Goal: Check status: Check status

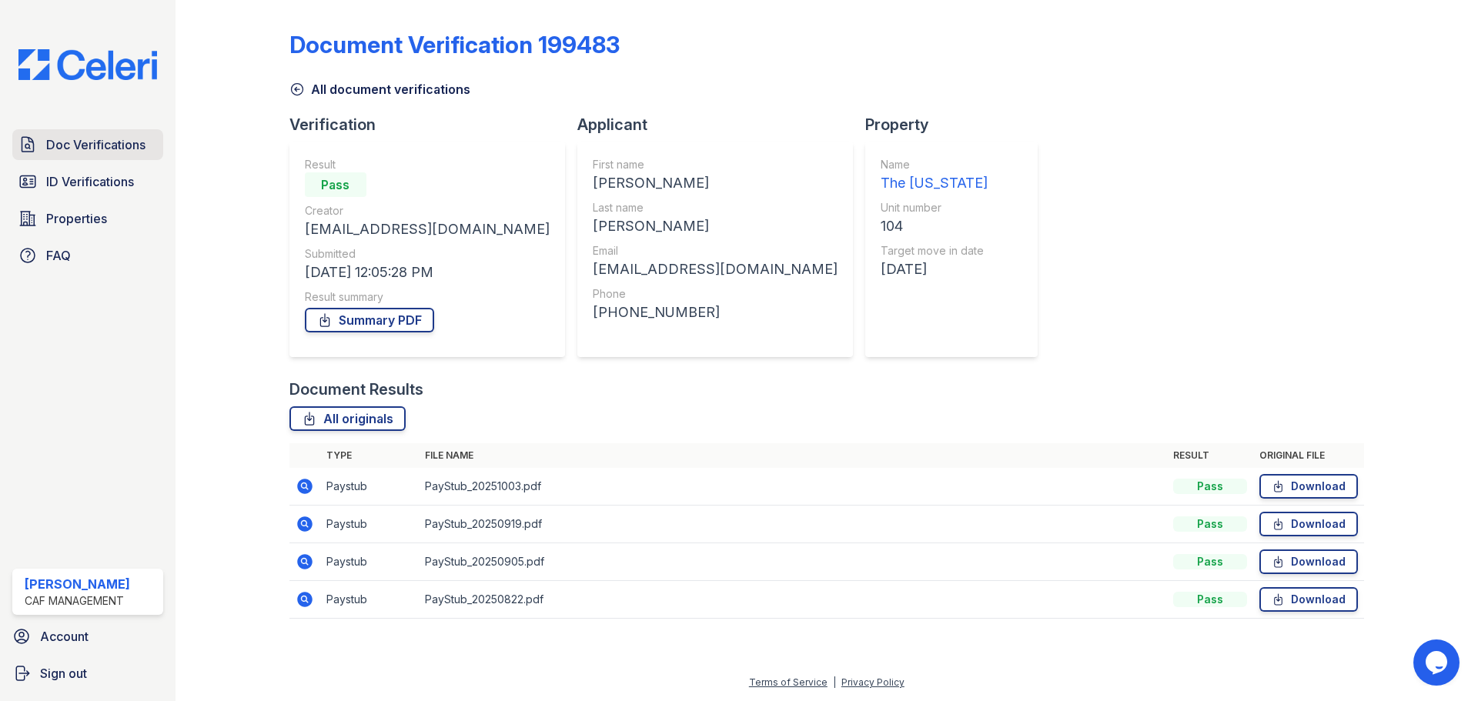
click at [81, 145] on span "Doc Verifications" at bounding box center [95, 144] width 99 height 18
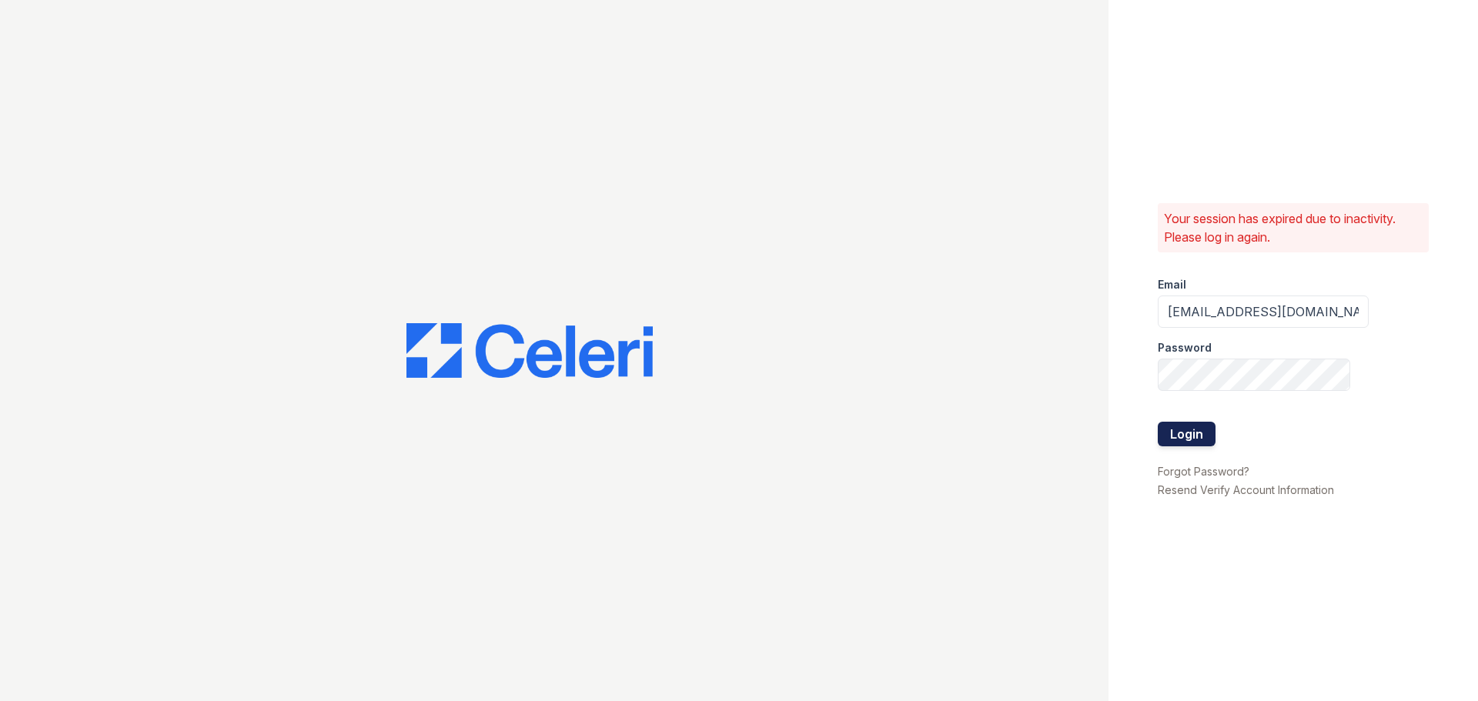
click at [1176, 429] on button "Login" at bounding box center [1187, 434] width 58 height 25
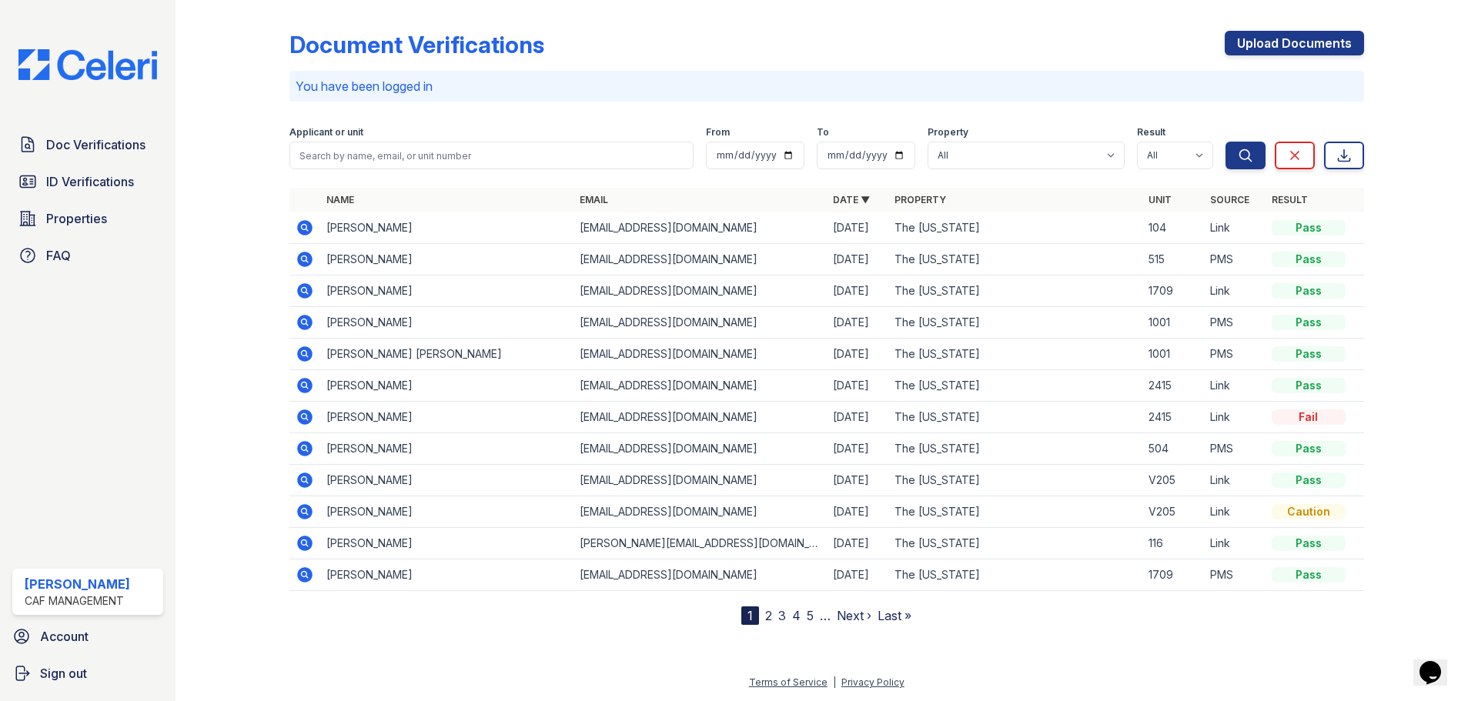
click at [302, 229] on icon at bounding box center [304, 227] width 15 height 15
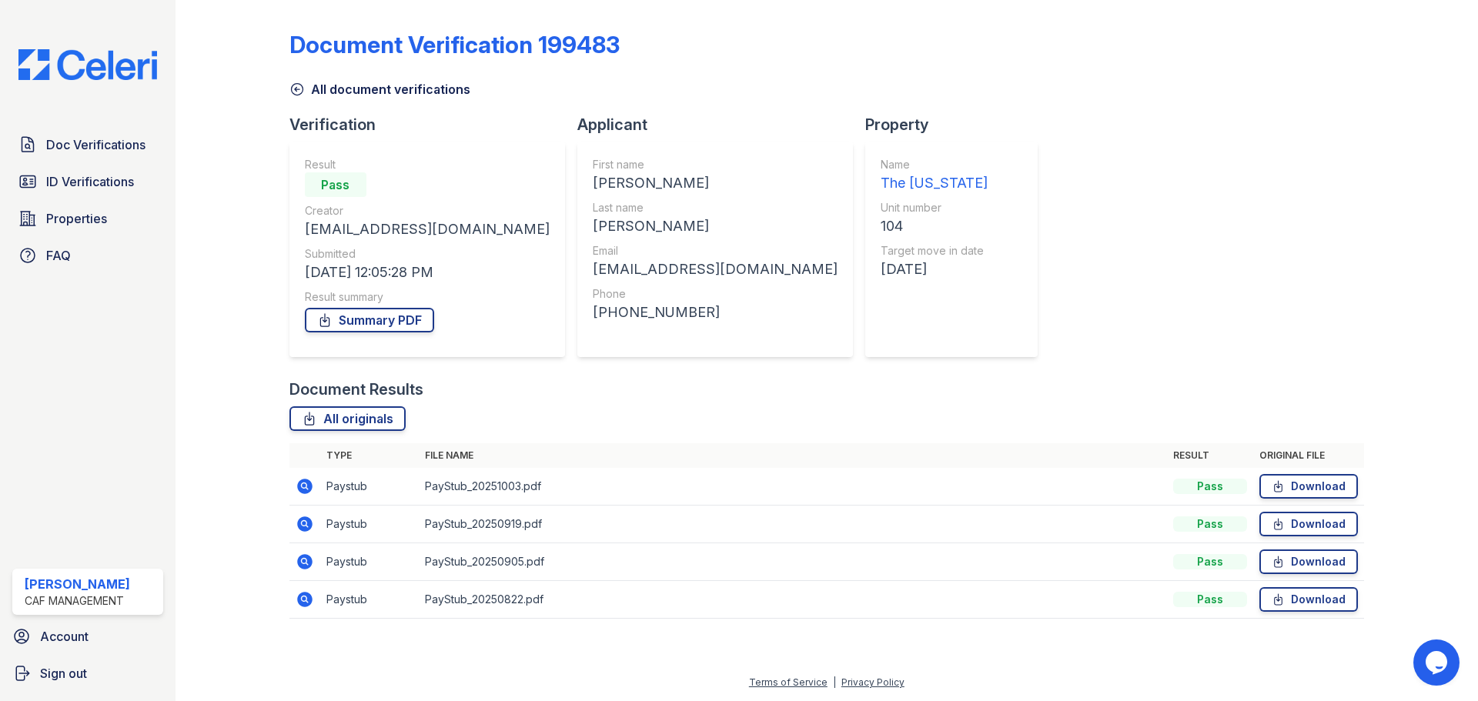
click at [306, 602] on icon at bounding box center [305, 599] width 18 height 18
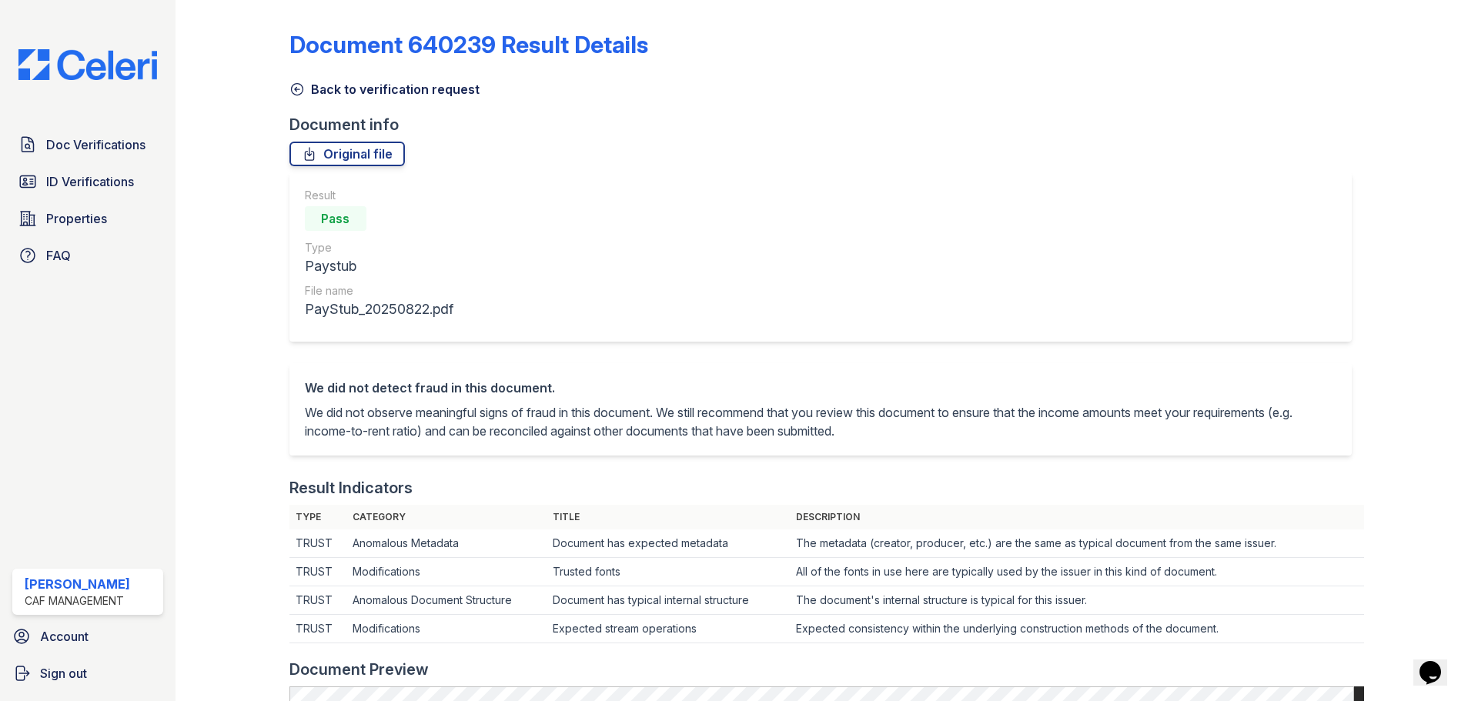
click at [301, 89] on icon at bounding box center [296, 89] width 15 height 15
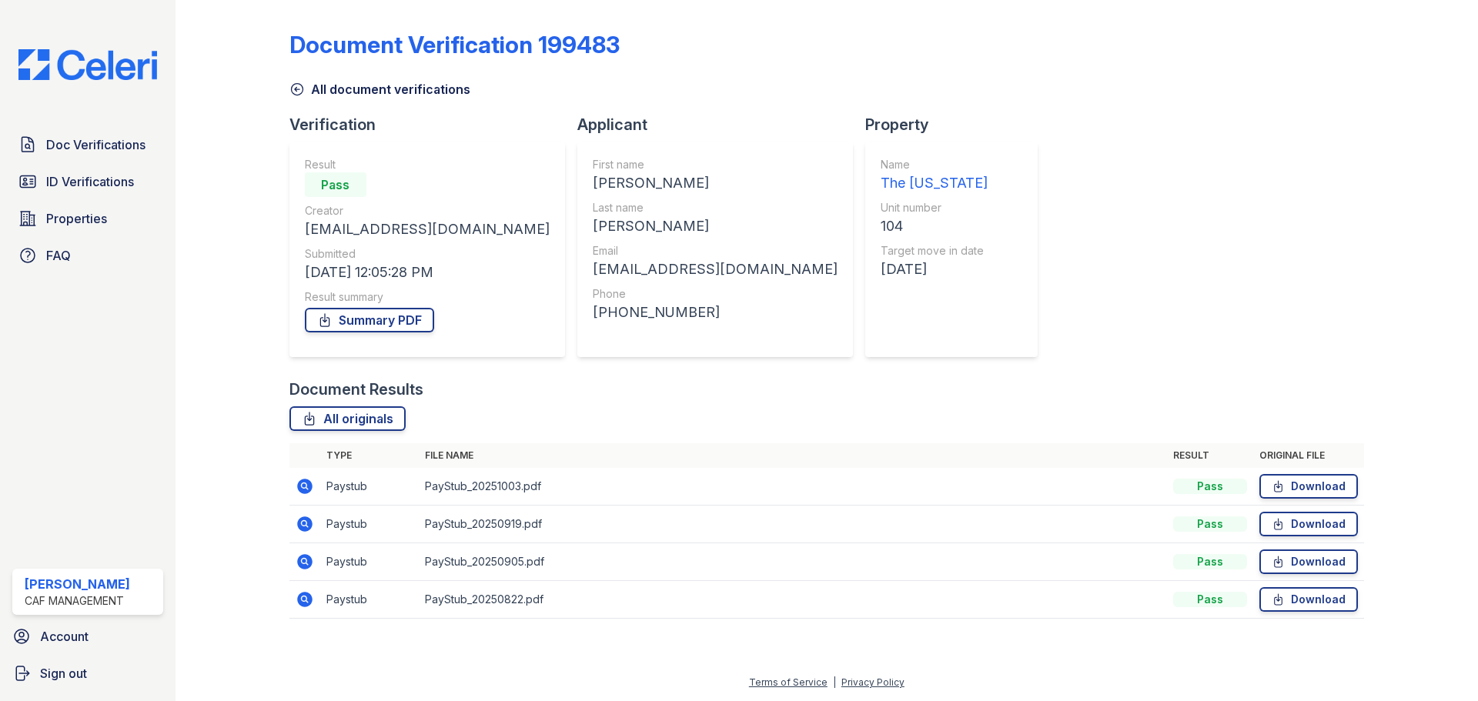
click at [302, 483] on icon at bounding box center [305, 486] width 18 height 18
